Goal: Task Accomplishment & Management: Use online tool/utility

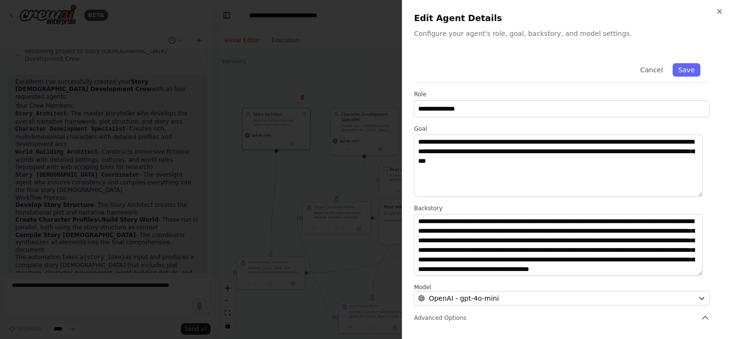
scroll to position [10, 0]
click at [440, 319] on span "Advanced Options" at bounding box center [440, 318] width 52 height 8
click at [707, 317] on icon "button" at bounding box center [705, 318] width 6 height 3
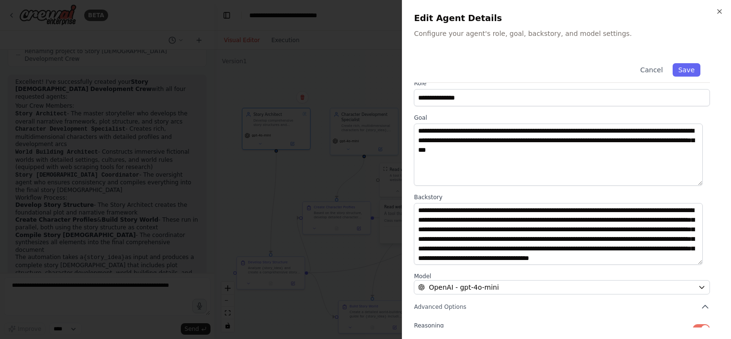
scroll to position [0, 0]
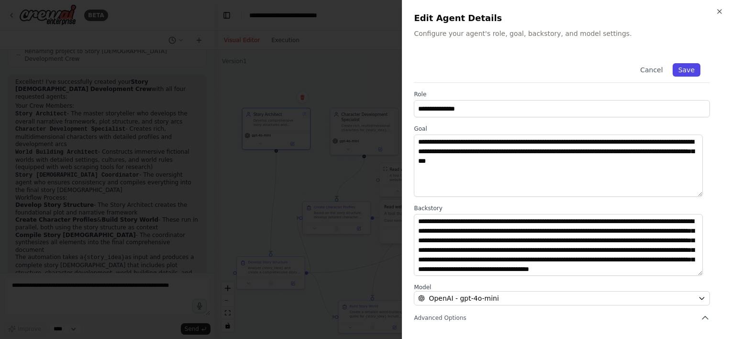
click at [690, 71] on button "Save" at bounding box center [686, 69] width 28 height 13
click at [721, 11] on icon "button" at bounding box center [719, 12] width 8 height 8
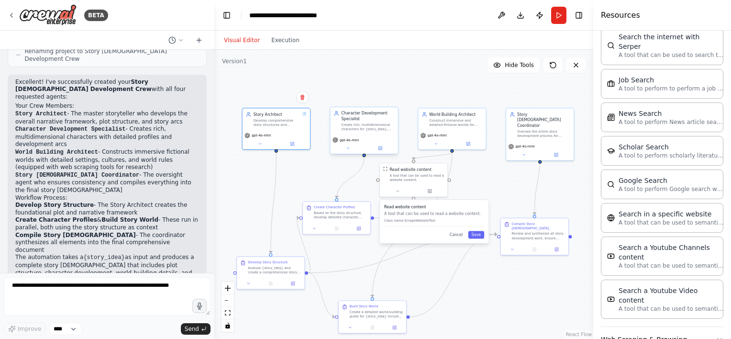
click at [375, 122] on div "Create rich, multidimensional characters for {story_idea}, developing detailed …" at bounding box center [367, 126] width 53 height 9
click at [479, 237] on button "Save" at bounding box center [476, 234] width 16 height 8
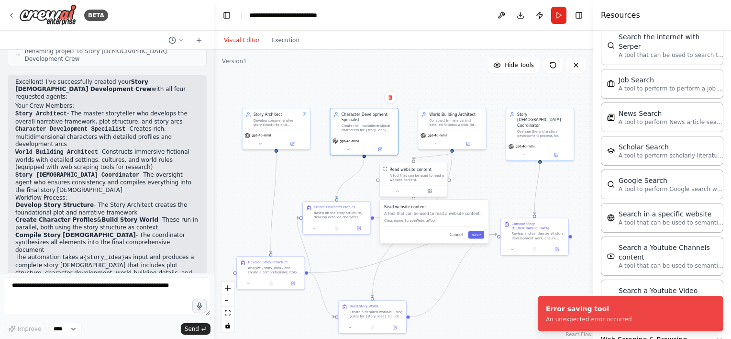
click at [508, 192] on div ".deletable-edge-delete-btn { width: 20px; height: 20px; border: 0px solid #ffff…" at bounding box center [403, 194] width 379 height 289
click at [461, 235] on button "Cancel" at bounding box center [456, 234] width 20 height 8
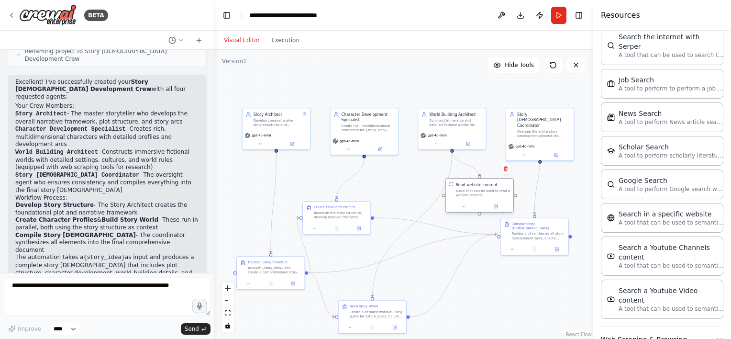
drag, startPoint x: 410, startPoint y: 177, endPoint x: 471, endPoint y: 193, distance: 62.9
click at [471, 193] on div "A tool that can be used to read a website content." at bounding box center [482, 192] width 55 height 9
drag, startPoint x: 367, startPoint y: 314, endPoint x: 410, endPoint y: 293, distance: 47.7
click at [410, 293] on div "Create a detailed world-building guide for {story_idea} including settings, loc…" at bounding box center [417, 290] width 53 height 9
drag, startPoint x: 333, startPoint y: 212, endPoint x: 344, endPoint y: 208, distance: 12.0
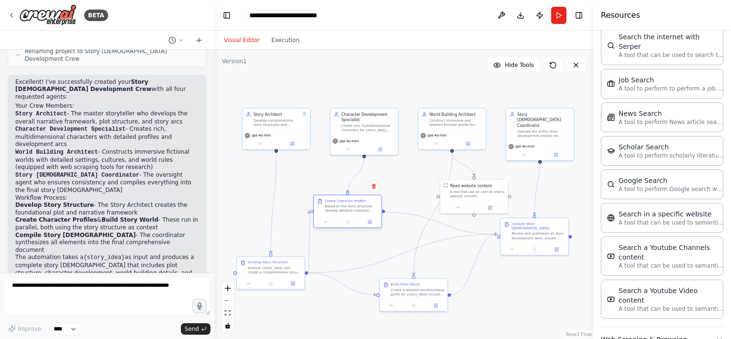
click at [344, 208] on div "Based on the story structure, develop detailed character profiles for all major…" at bounding box center [351, 208] width 53 height 9
drag, startPoint x: 540, startPoint y: 225, endPoint x: 539, endPoint y: 242, distance: 17.2
click at [539, 242] on div "Compile Story Bible Review and synthesize all story development work, ensure co…" at bounding box center [538, 246] width 53 height 19
click at [512, 264] on icon at bounding box center [512, 264] width 2 height 1
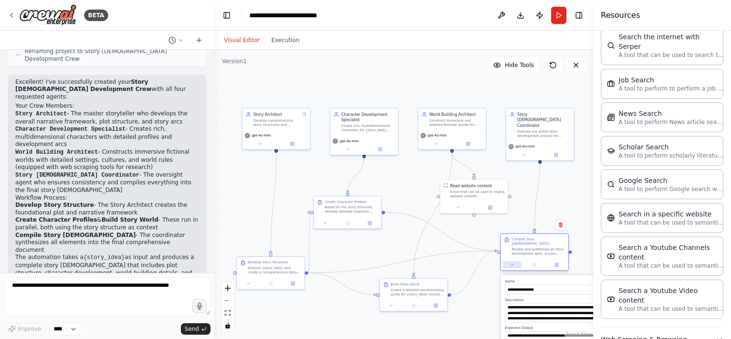
click at [512, 264] on icon at bounding box center [512, 264] width 2 height 1
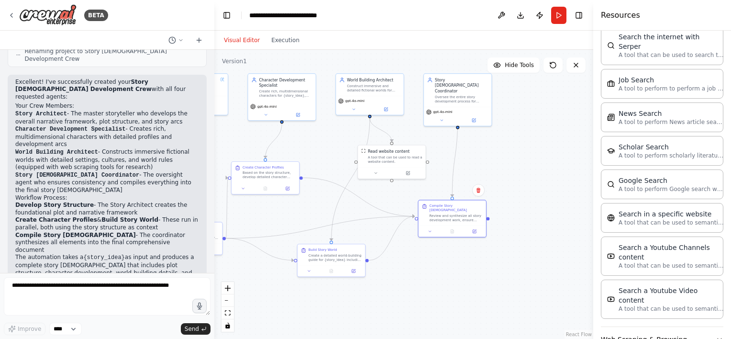
drag, startPoint x: 552, startPoint y: 303, endPoint x: 473, endPoint y: 263, distance: 88.1
click at [473, 263] on div ".deletable-edge-delete-btn { width: 20px; height: 20px; border: 0px solid #ffff…" at bounding box center [403, 194] width 379 height 289
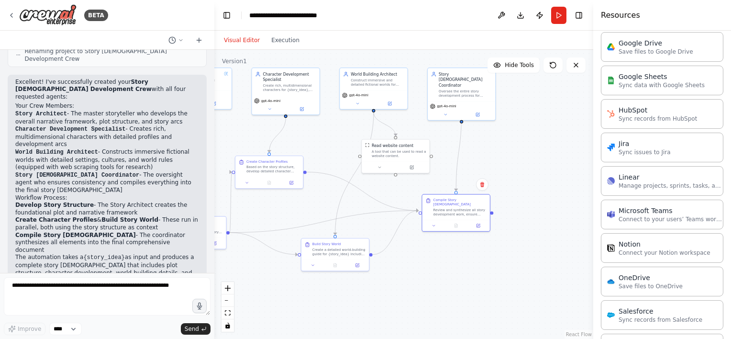
scroll to position [844, 0]
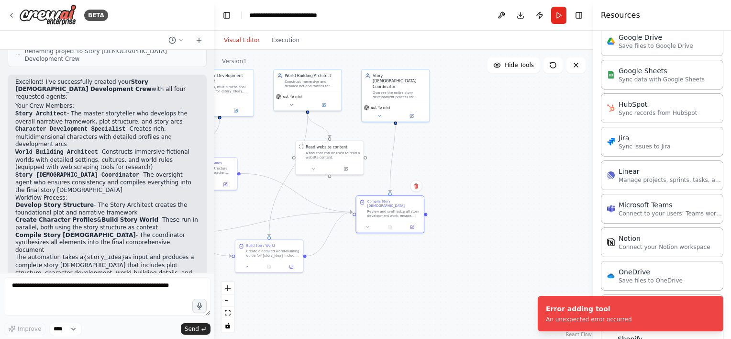
drag, startPoint x: 520, startPoint y: 245, endPoint x: 487, endPoint y: 245, distance: 32.5
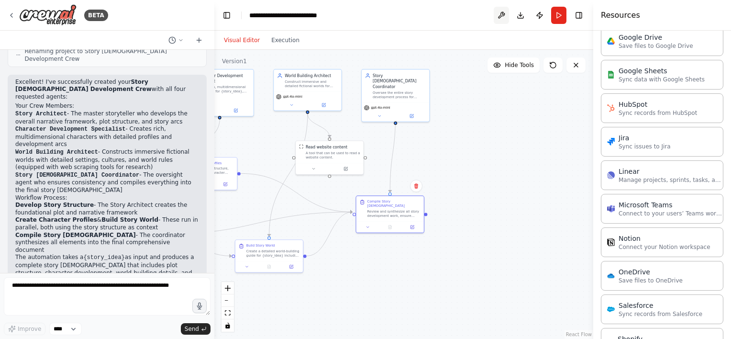
click at [505, 14] on button at bounding box center [500, 15] width 15 height 17
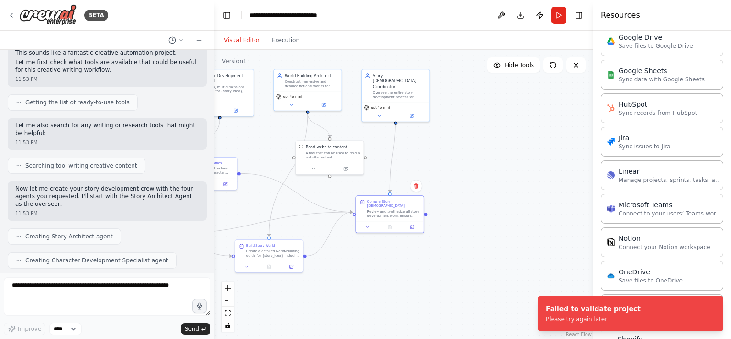
scroll to position [0, 0]
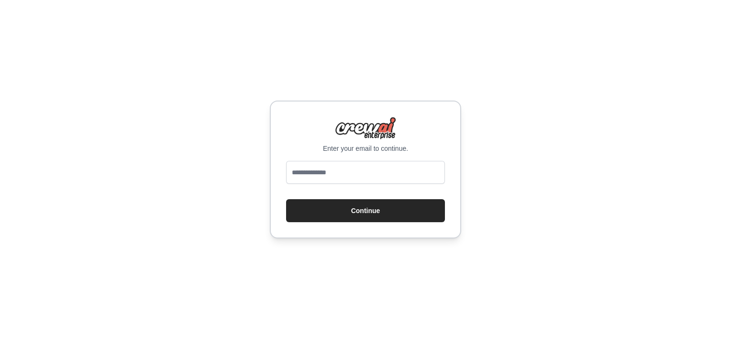
type input "**********"
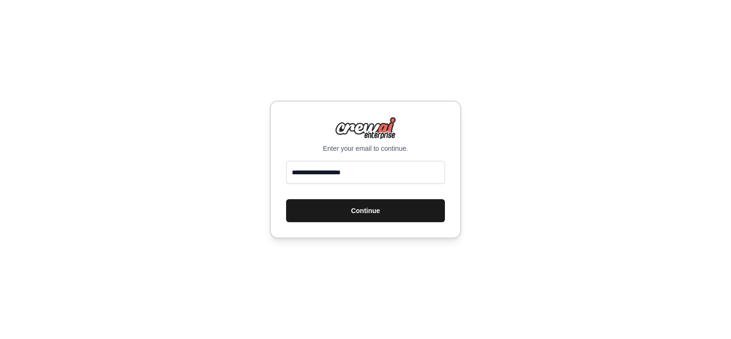
click at [309, 214] on button "Continue" at bounding box center [365, 210] width 159 height 23
